Goal: Transaction & Acquisition: Download file/media

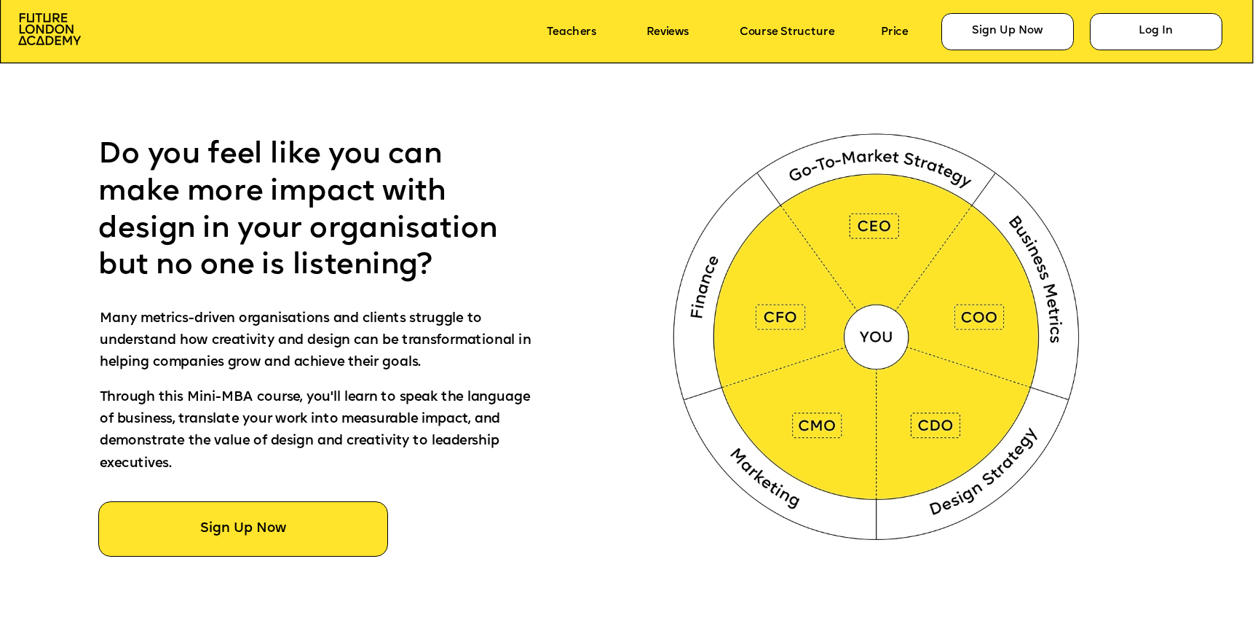
scroll to position [842, 0]
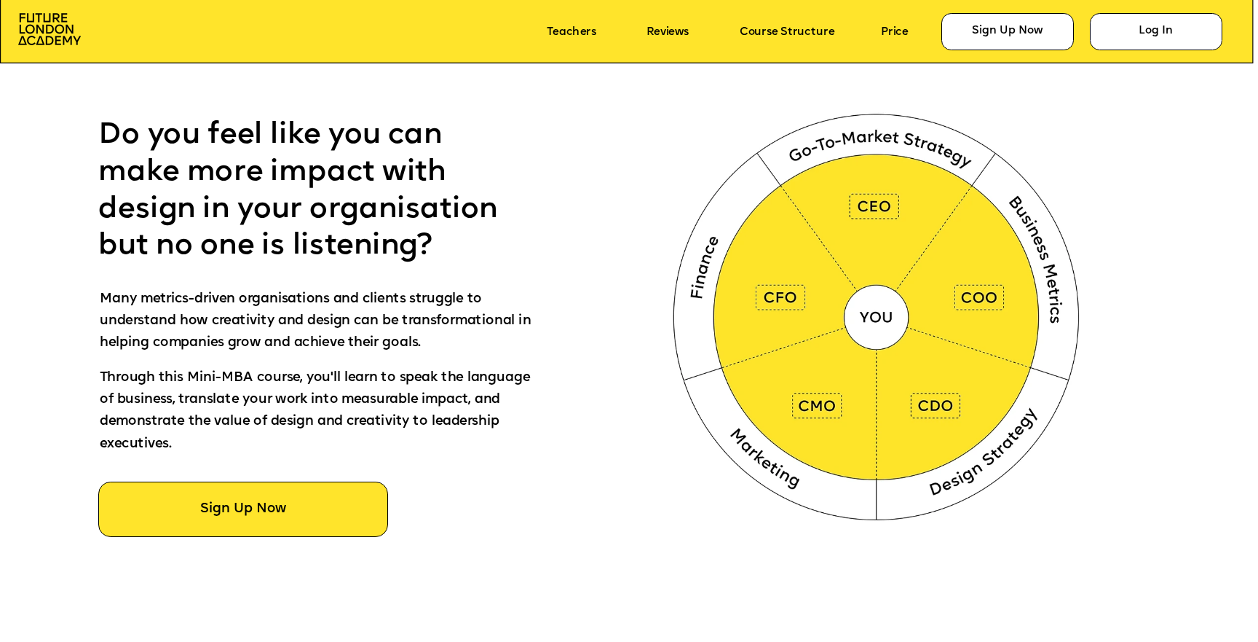
click at [400, 251] on span "Do you feel like you can make more impact with design in your organisation but …" at bounding box center [301, 191] width 407 height 140
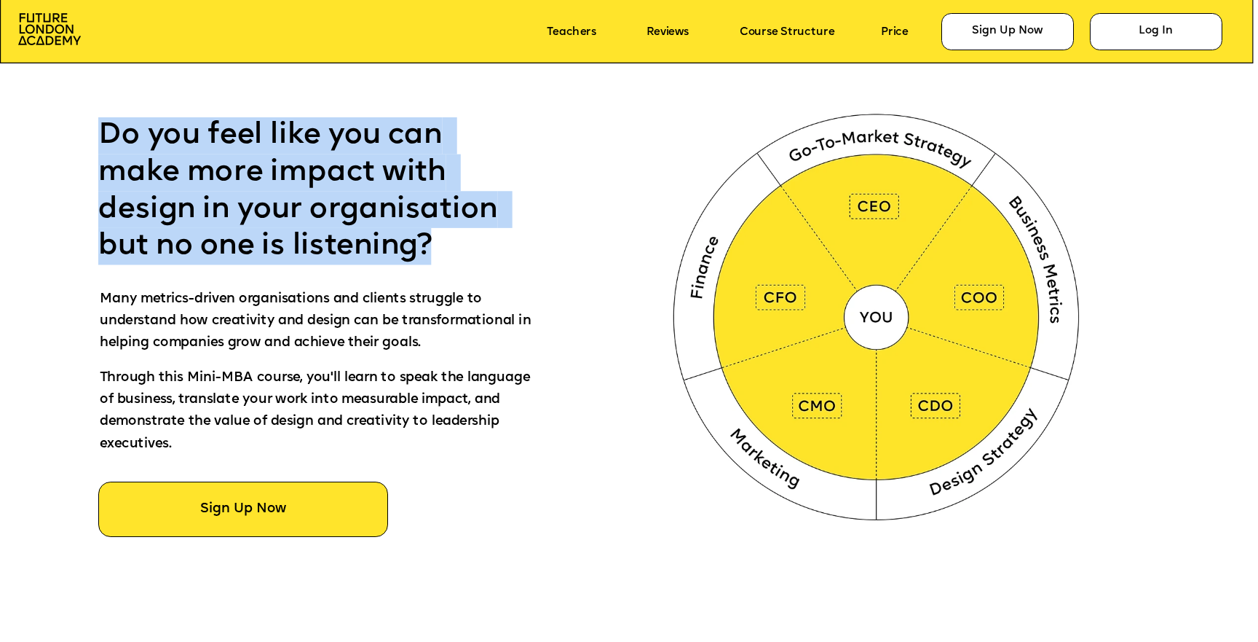
click at [400, 251] on span "Do you feel like you can make more impact with design in your organisation but …" at bounding box center [301, 191] width 407 height 140
click at [346, 249] on span "Do you feel like you can make more impact with design in your organisation but …" at bounding box center [301, 191] width 407 height 140
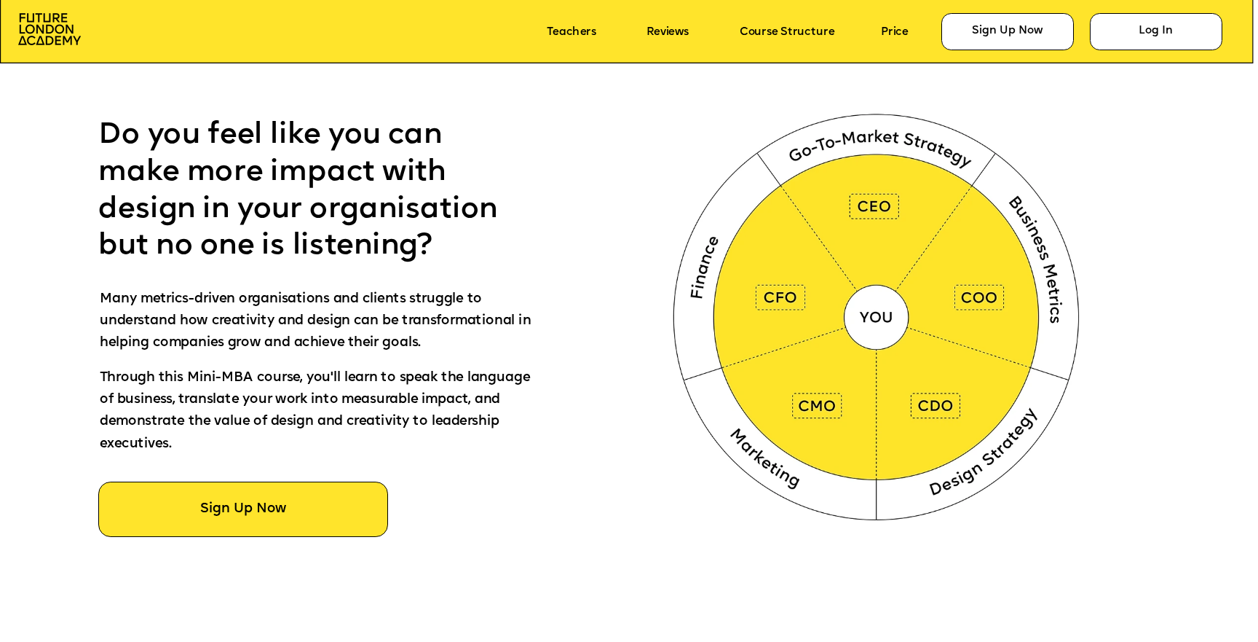
click at [346, 249] on span "Do you feel like you can make more impact with design in your organisation but …" at bounding box center [301, 191] width 407 height 140
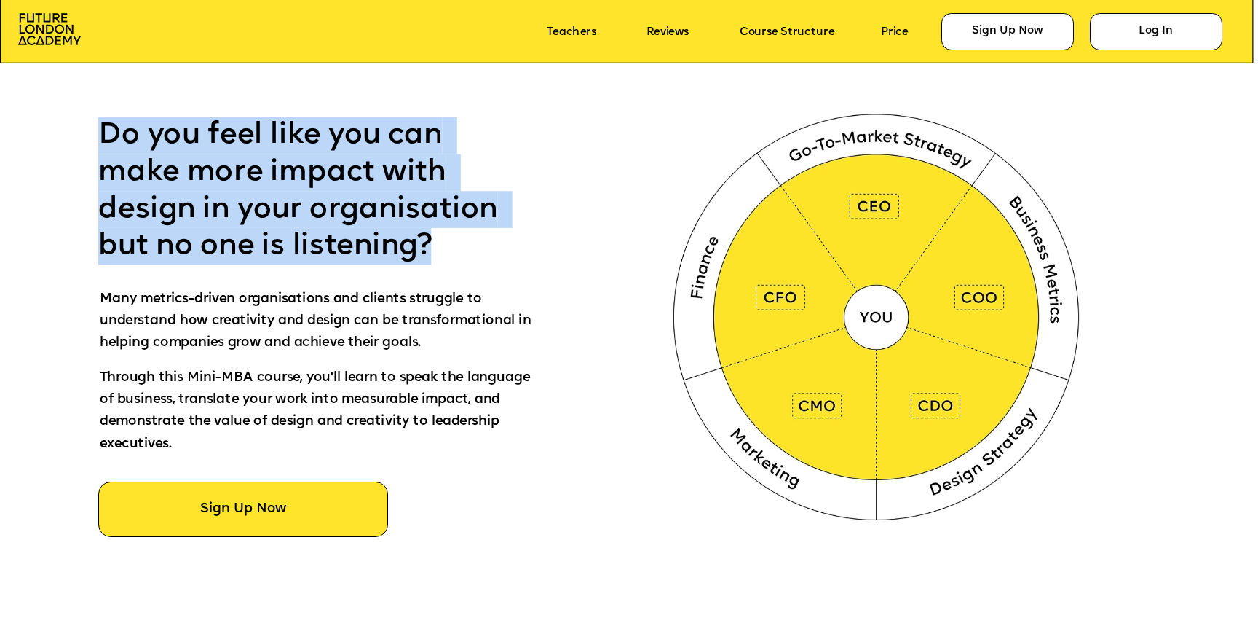
click at [346, 249] on span "Do you feel like you can make more impact with design in your organisation but …" at bounding box center [301, 191] width 407 height 140
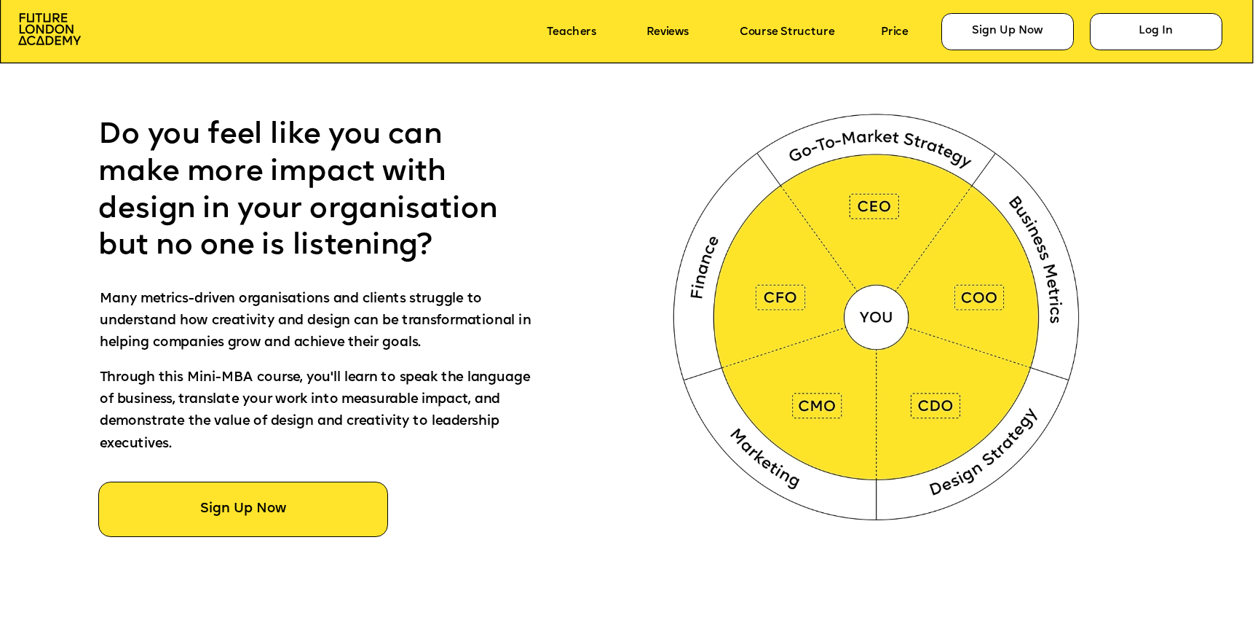
click at [346, 249] on span "Do you feel like you can make more impact with design in your organisation but …" at bounding box center [301, 191] width 407 height 140
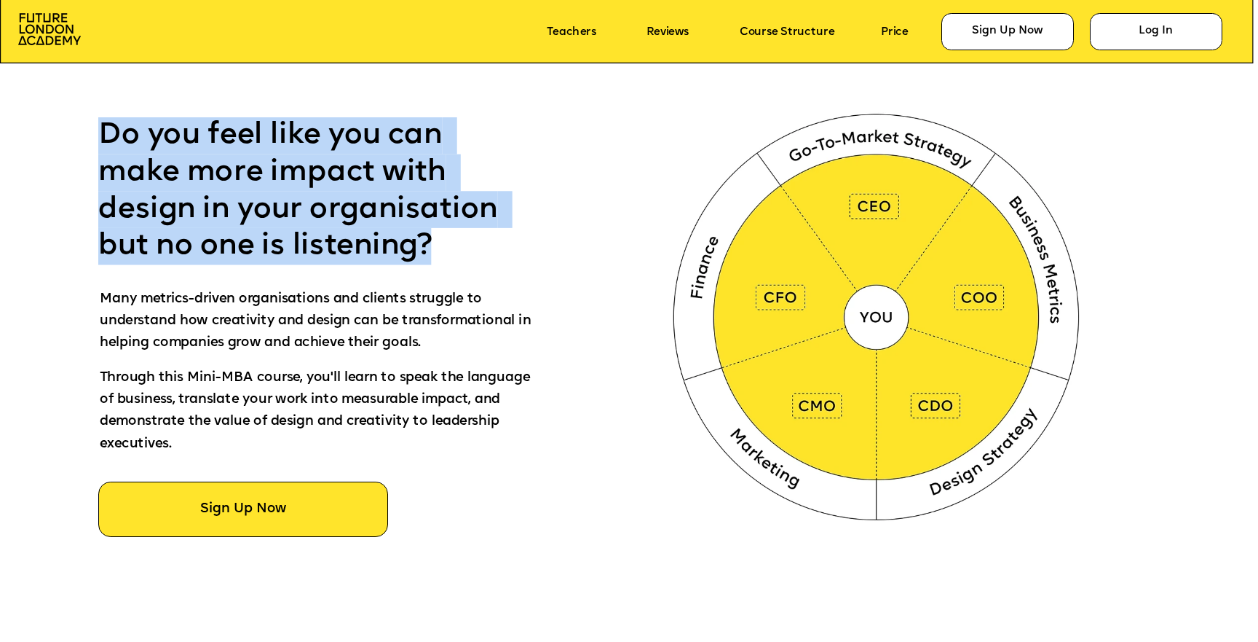
click at [346, 249] on span "Do you feel like you can make more impact with design in your organisation but …" at bounding box center [301, 191] width 407 height 140
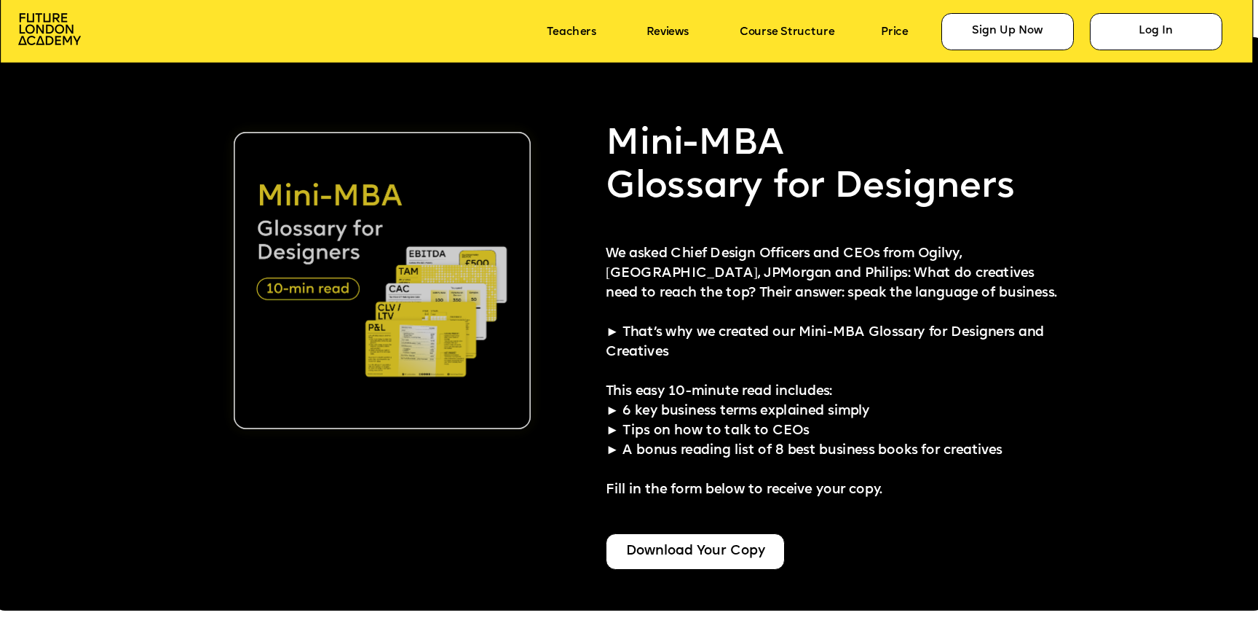
scroll to position [3223, 0]
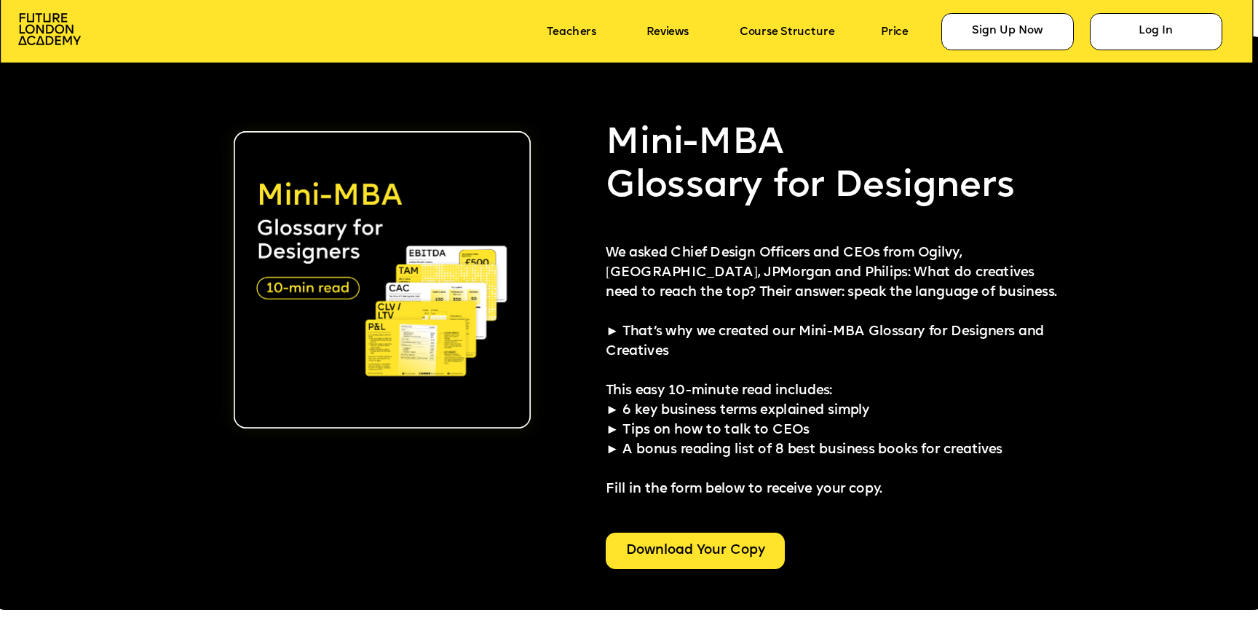
click at [655, 540] on div "Download Your Copy" at bounding box center [695, 550] width 179 height 37
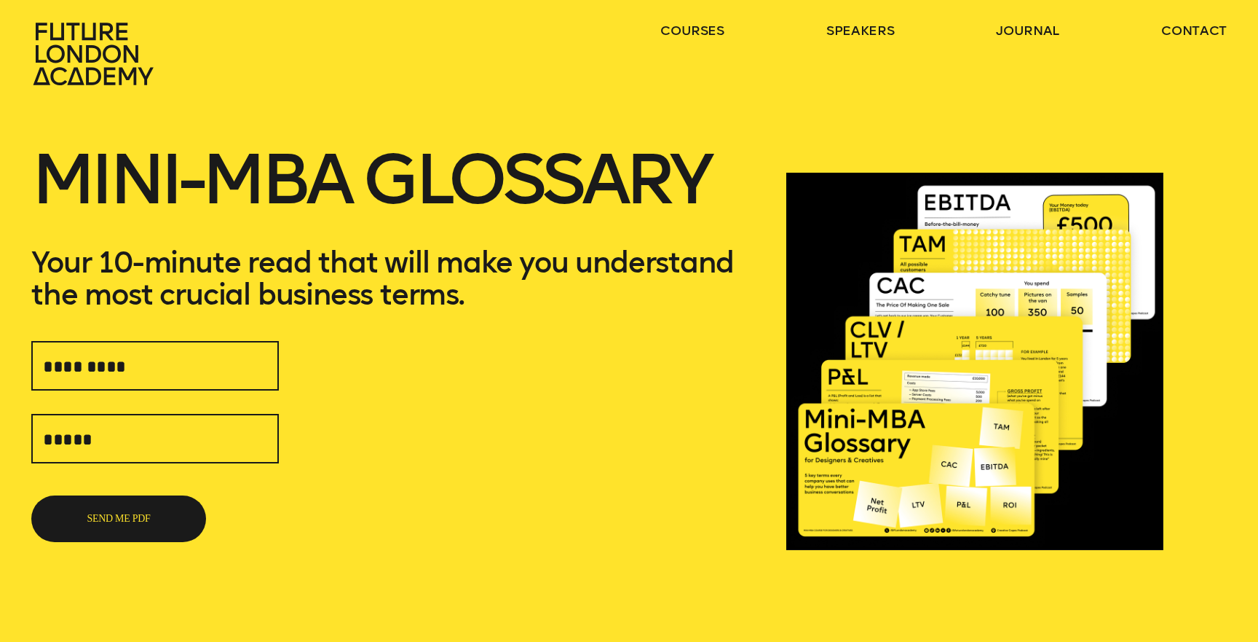
scroll to position [14, 0]
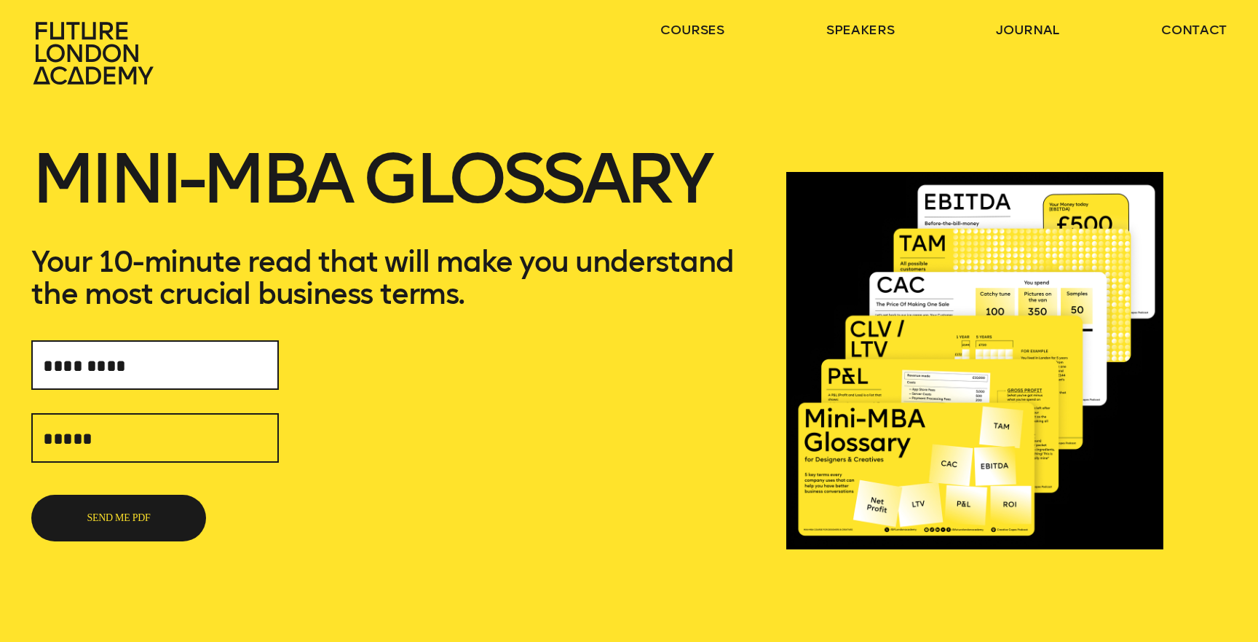
click at [144, 364] on input "text" at bounding box center [155, 365] width 248 height 50
type input "**********"
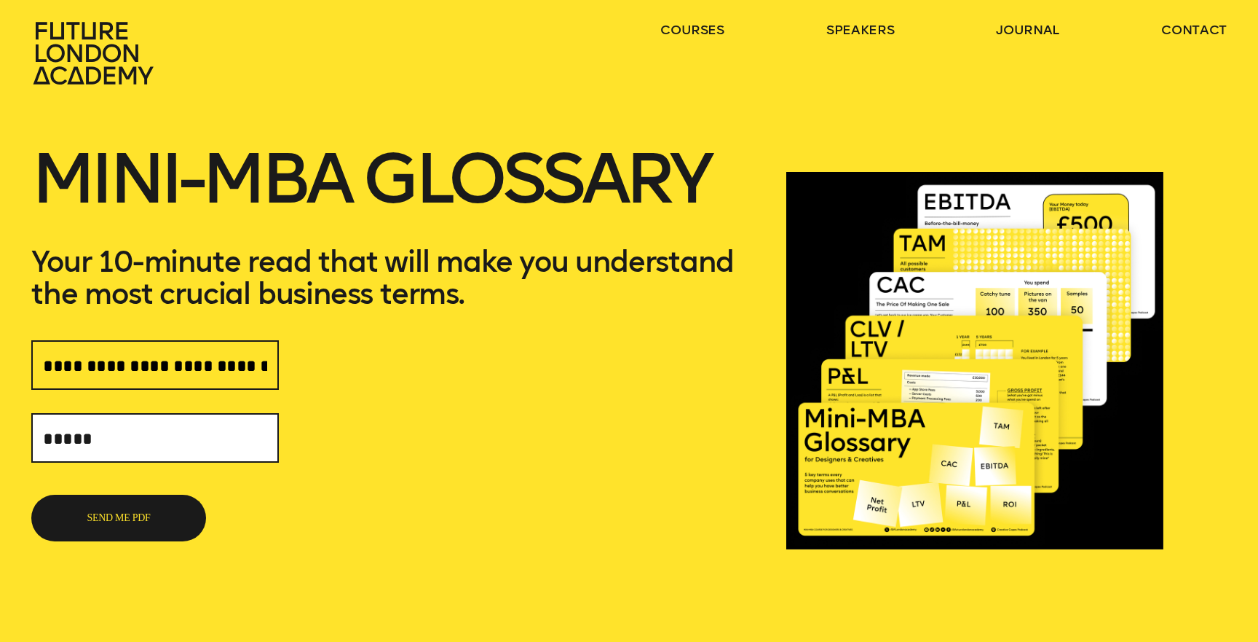
click at [163, 433] on input "text" at bounding box center [155, 438] width 248 height 50
type input "**********"
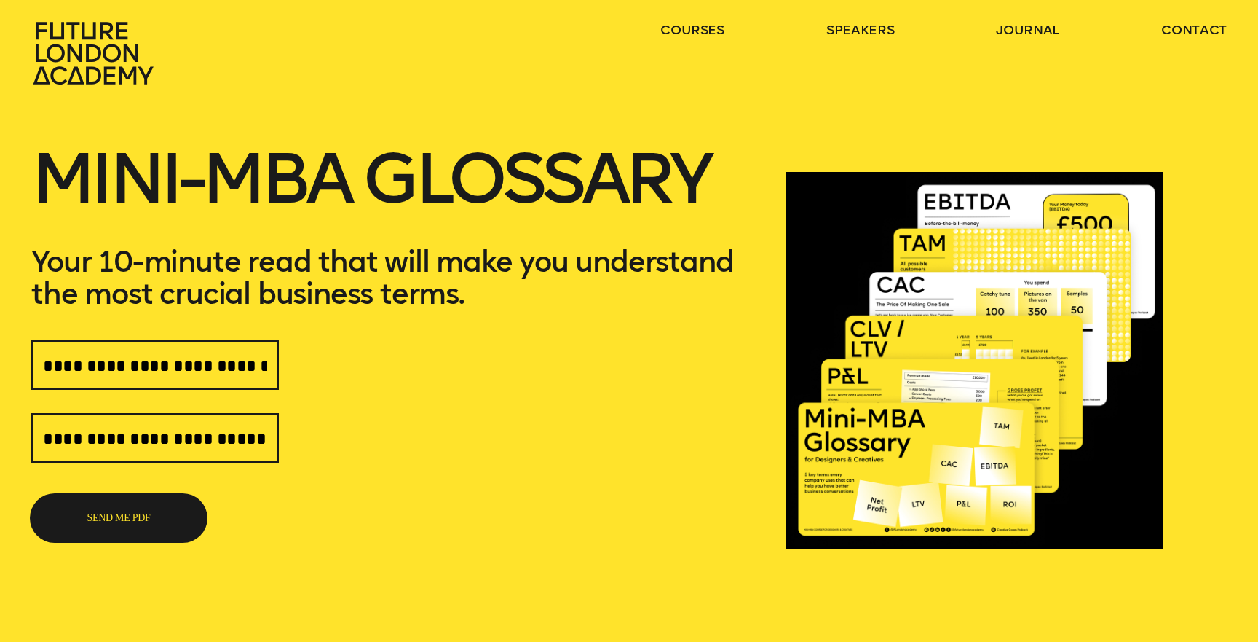
click at [149, 516] on button "SEND ME PDF" at bounding box center [118, 517] width 175 height 47
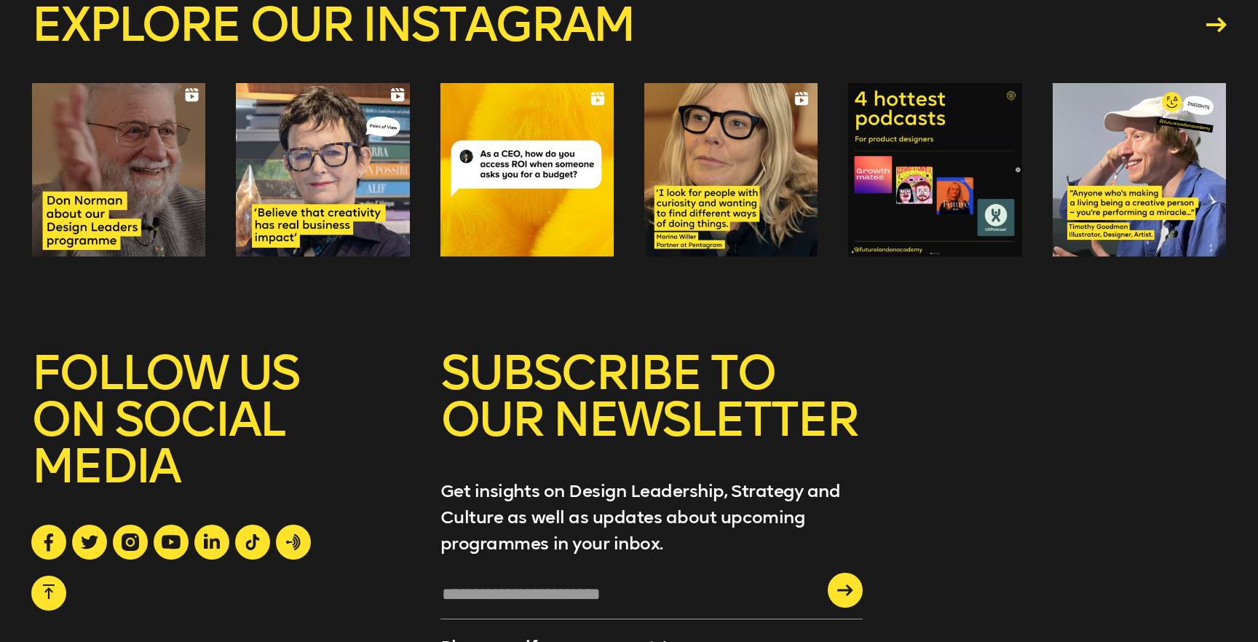
scroll to position [981, 0]
